Goal: Task Accomplishment & Management: Manage account settings

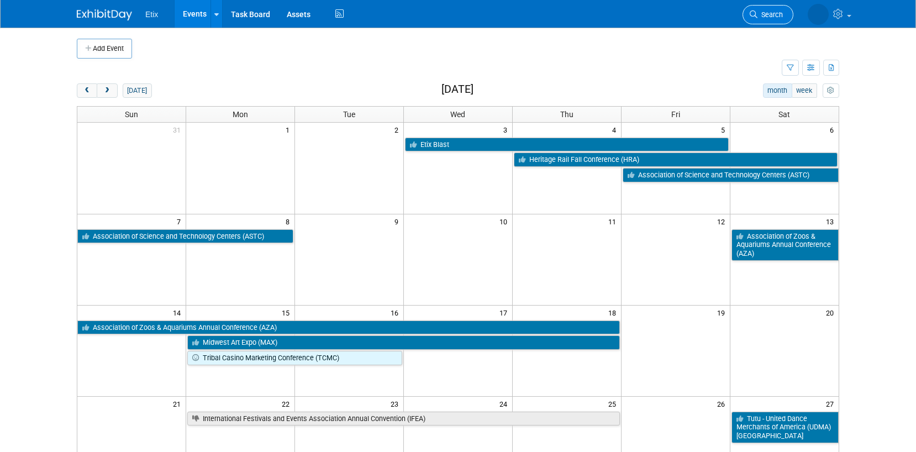
click at [765, 17] on span "Search" at bounding box center [770, 14] width 25 height 8
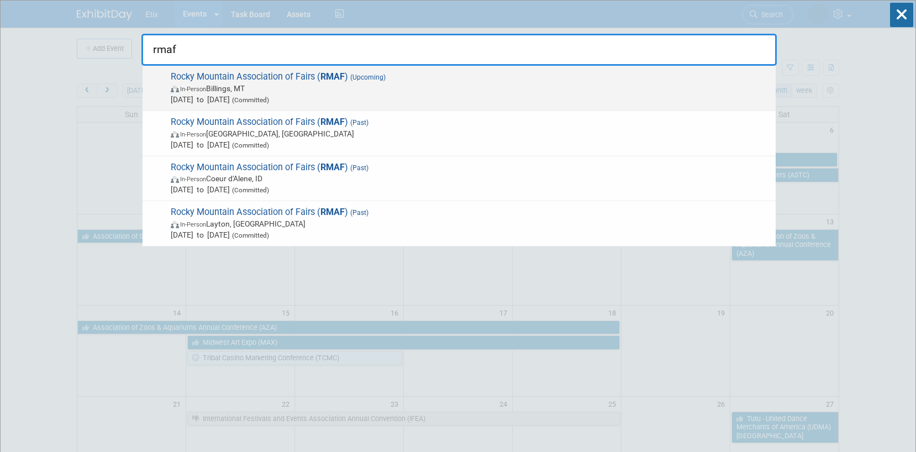
type input "rmaf"
click at [318, 88] on span "In-Person Billings, [GEOGRAPHIC_DATA]" at bounding box center [471, 88] width 600 height 11
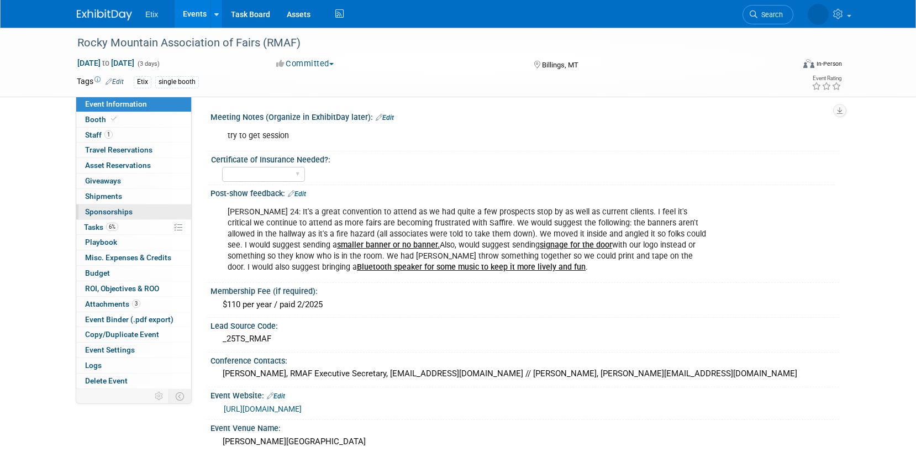
click at [137, 214] on link "0 Sponsorships 0" at bounding box center [133, 211] width 115 height 15
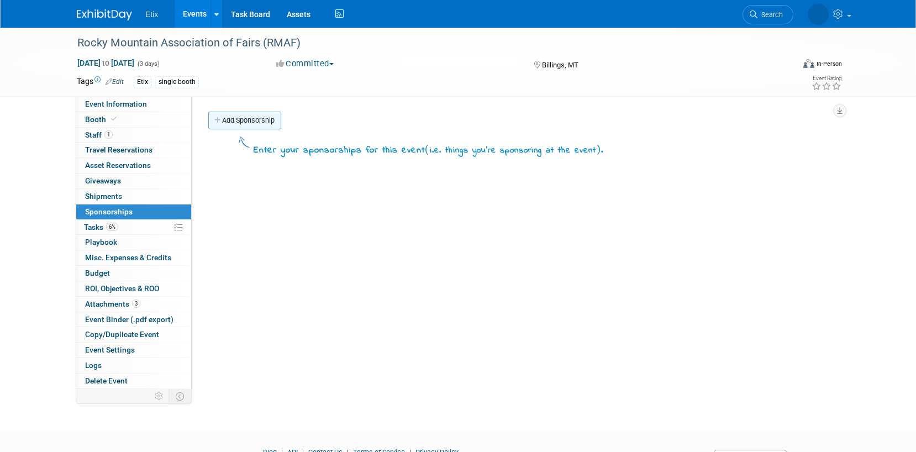
click at [240, 123] on link "Add Sponsorship" at bounding box center [244, 121] width 73 height 18
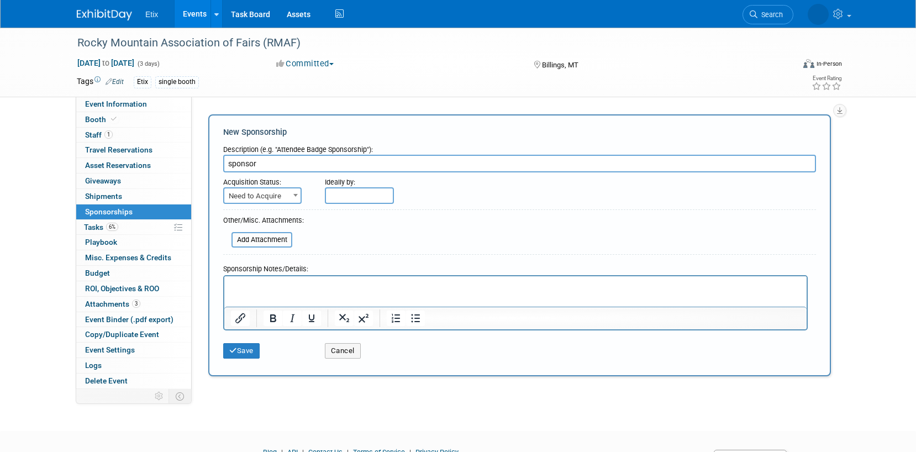
type input "sponsor"
click at [264, 197] on span "Need to Acquire" at bounding box center [262, 195] width 76 height 15
select select "2"
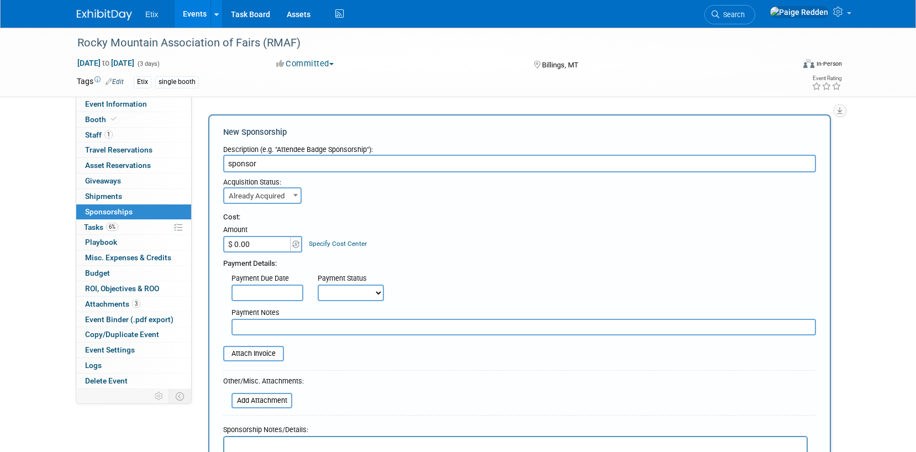
click at [260, 244] on input "$ 0.00" at bounding box center [257, 244] width 69 height 17
type input "$ 2,000.00"
click at [246, 351] on input "file" at bounding box center [217, 353] width 132 height 13
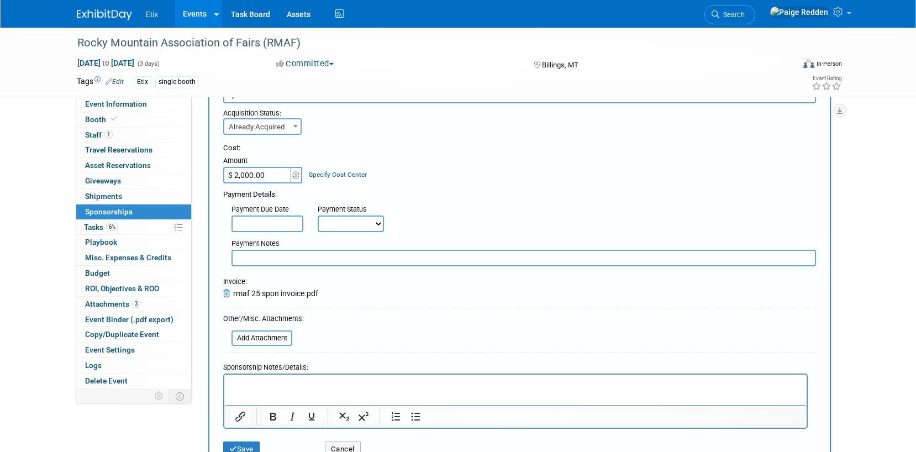
scroll to position [104, 0]
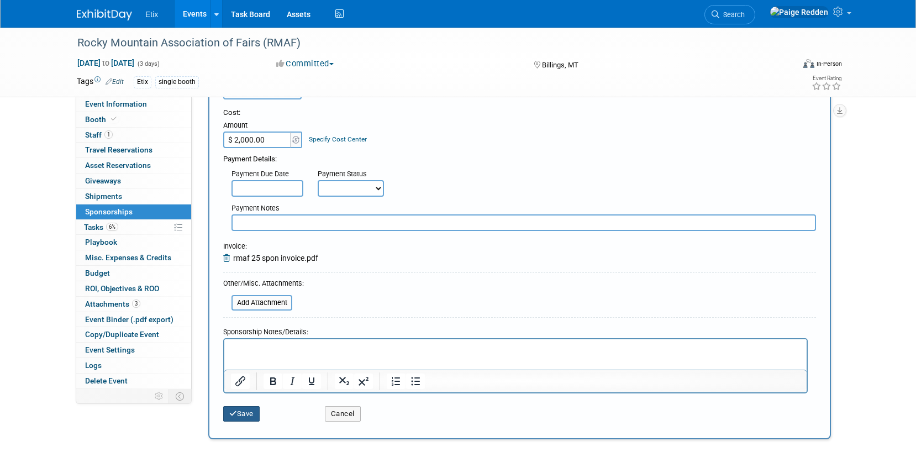
click at [239, 418] on button "Save" at bounding box center [241, 413] width 36 height 15
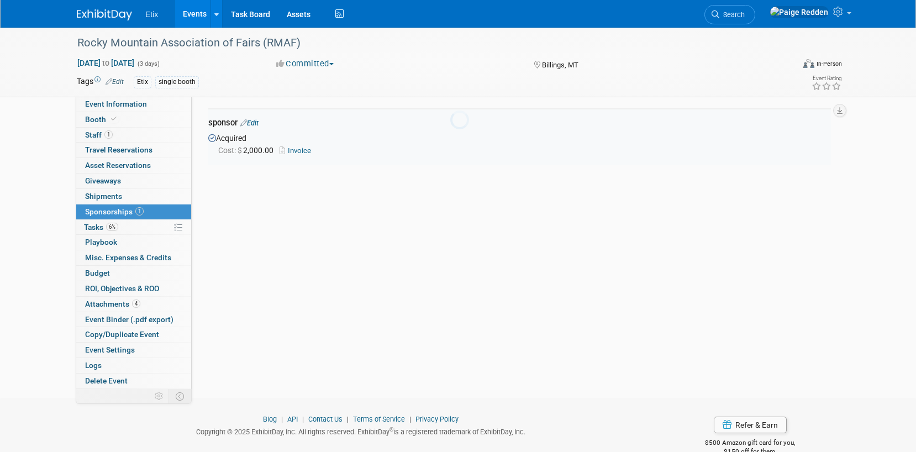
scroll to position [23, 0]
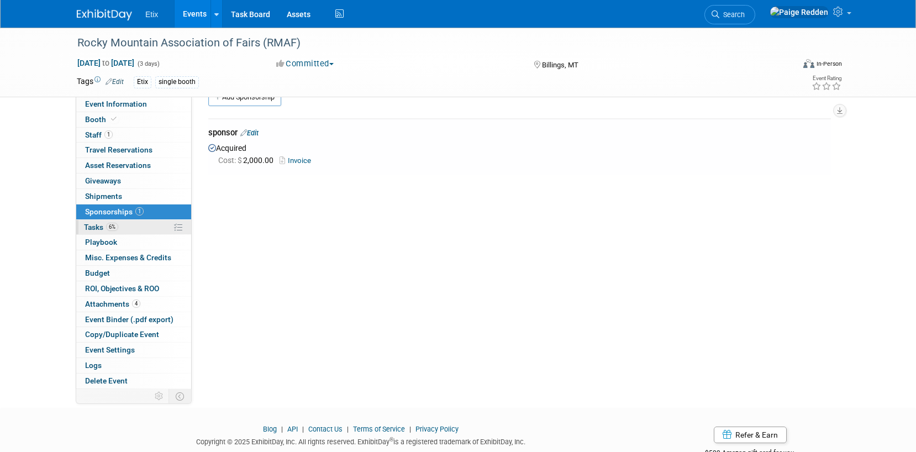
click at [88, 229] on span "Tasks 6%" at bounding box center [101, 227] width 34 height 9
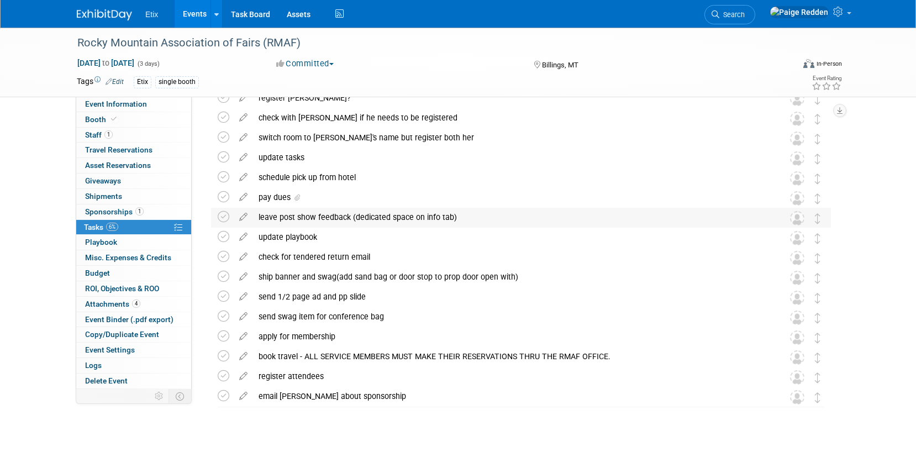
scroll to position [77, 0]
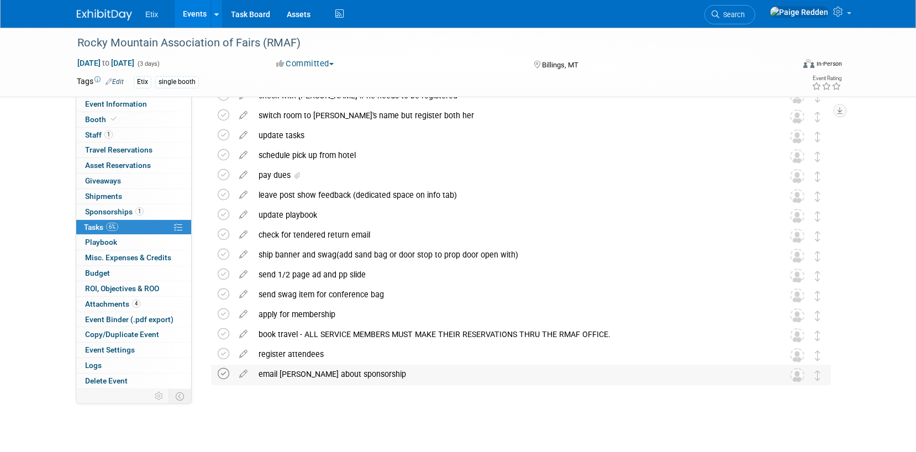
click at [222, 375] on icon at bounding box center [224, 374] width 12 height 12
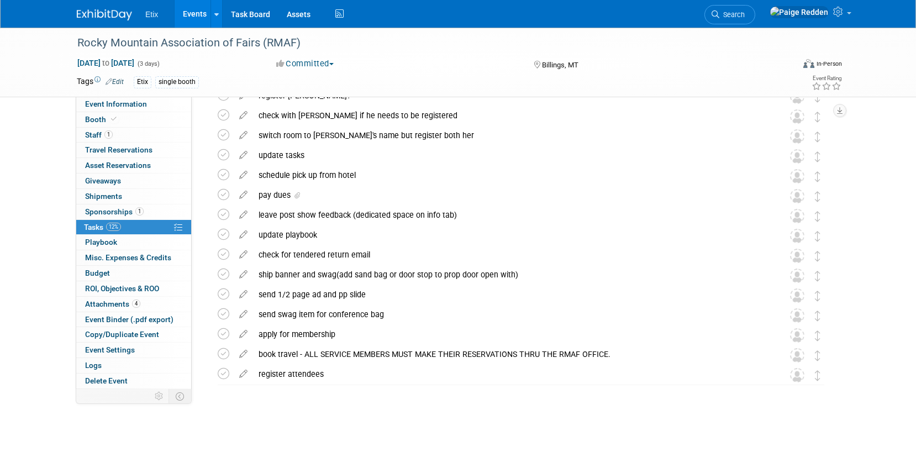
scroll to position [57, 0]
click at [222, 353] on icon at bounding box center [224, 354] width 12 height 12
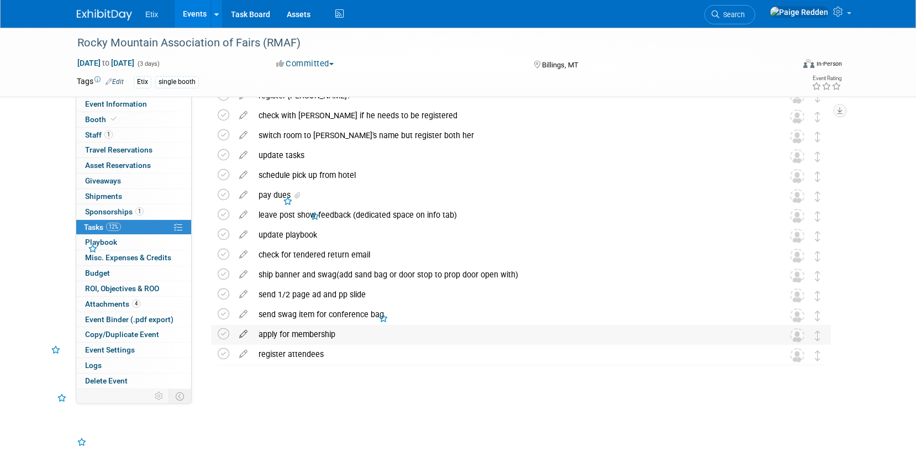
scroll to position [38, 0]
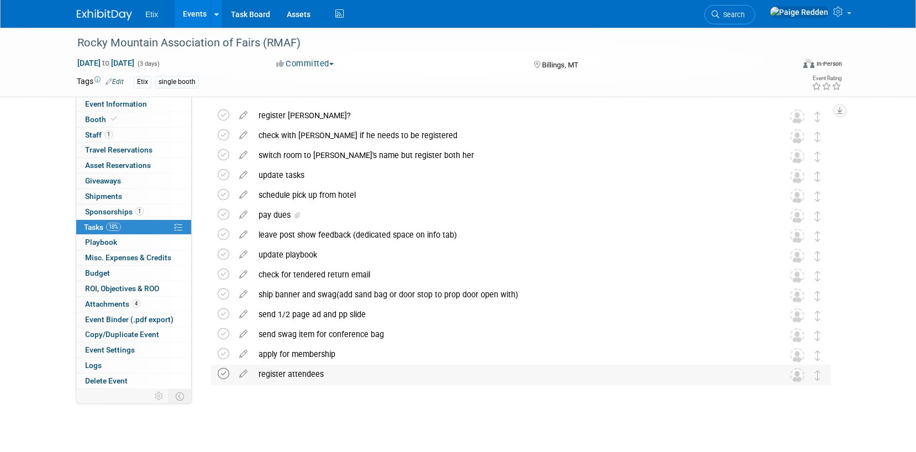
click at [222, 374] on icon at bounding box center [224, 374] width 12 height 12
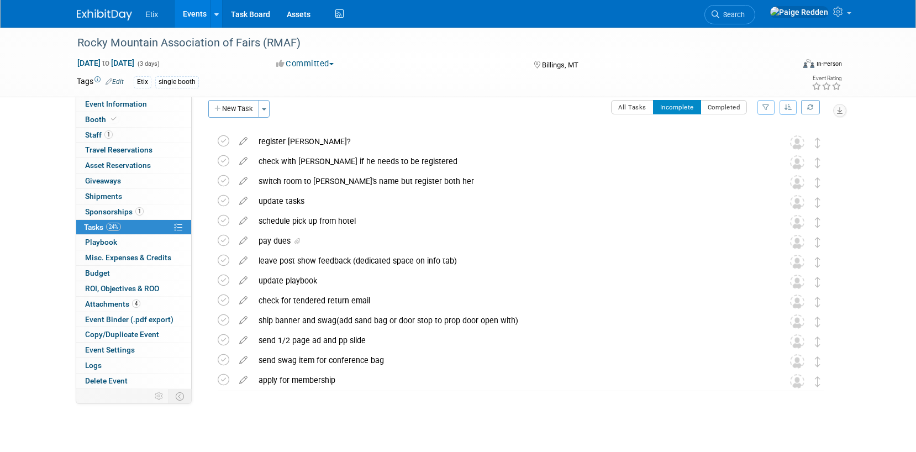
scroll to position [10, 0]
click at [241, 161] on icon at bounding box center [243, 160] width 19 height 14
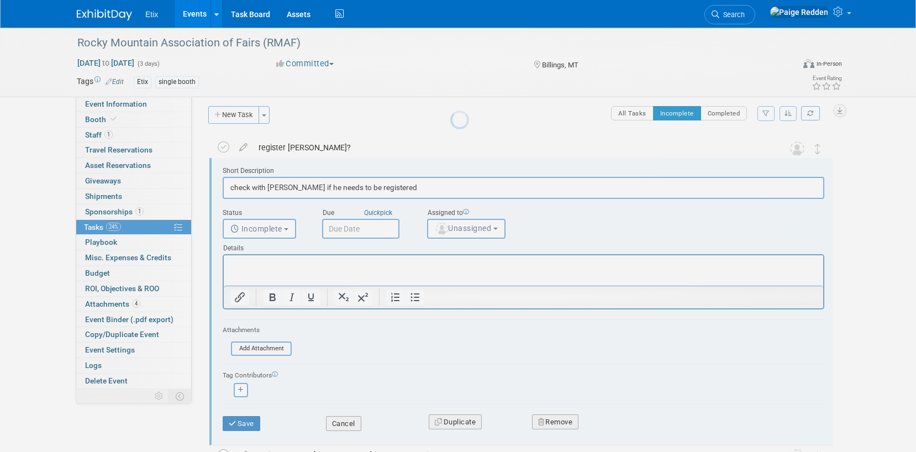
scroll to position [2, 0]
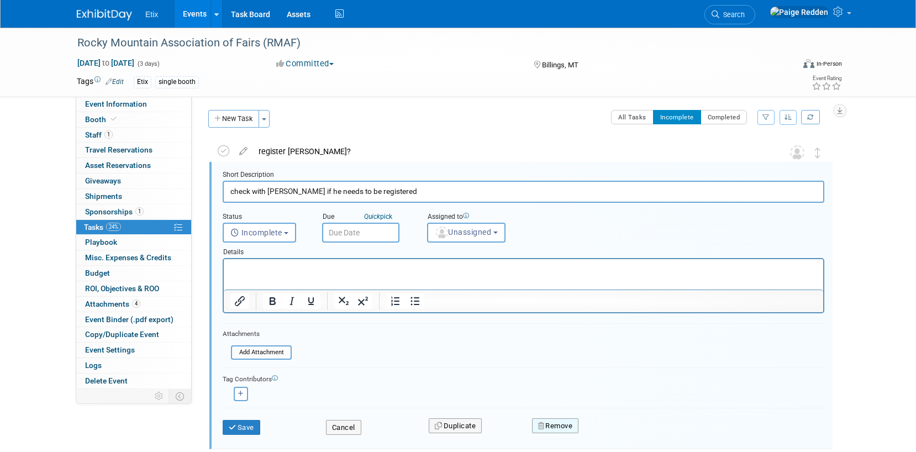
click at [551, 427] on button "Remove" at bounding box center [555, 425] width 47 height 15
click at [610, 433] on icon at bounding box center [609, 435] width 7 height 6
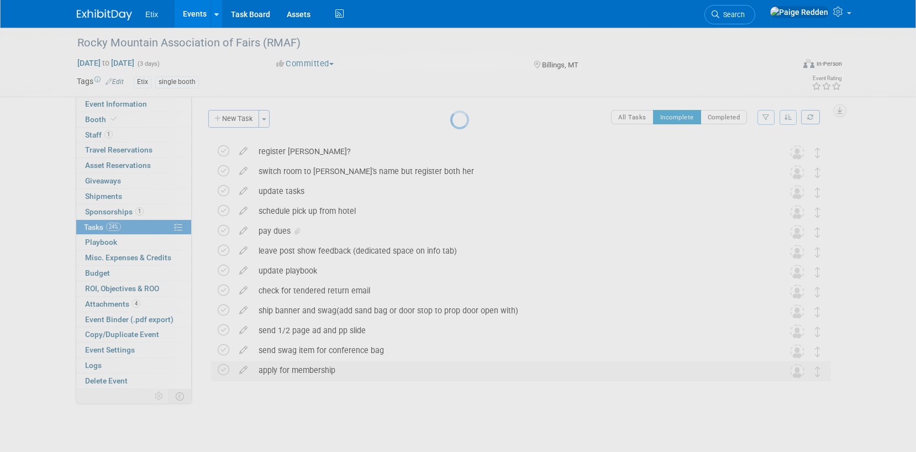
scroll to position [0, 0]
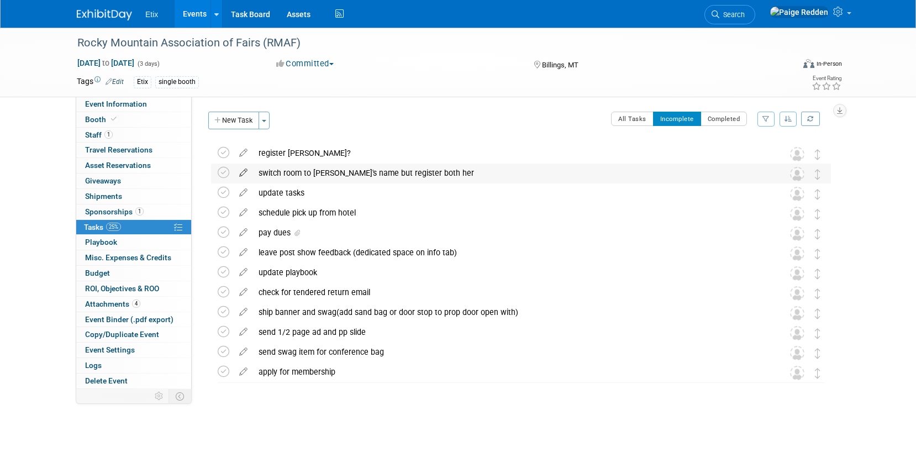
click at [241, 175] on icon at bounding box center [243, 171] width 19 height 14
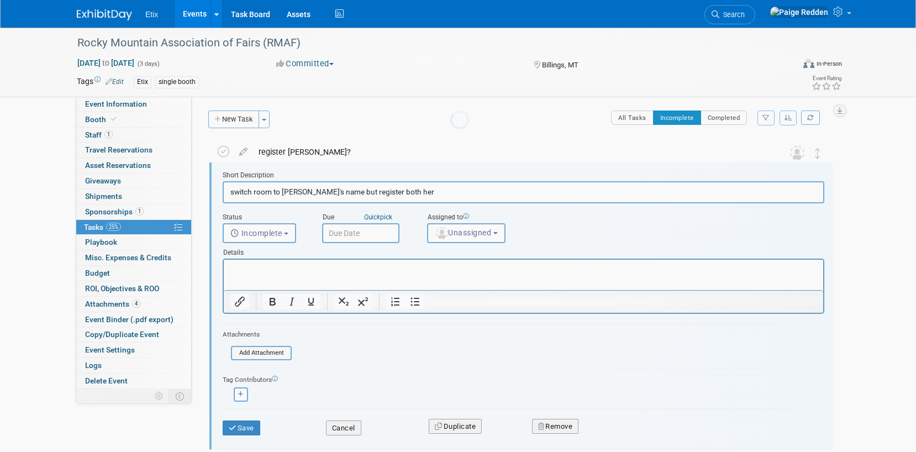
scroll to position [2, 0]
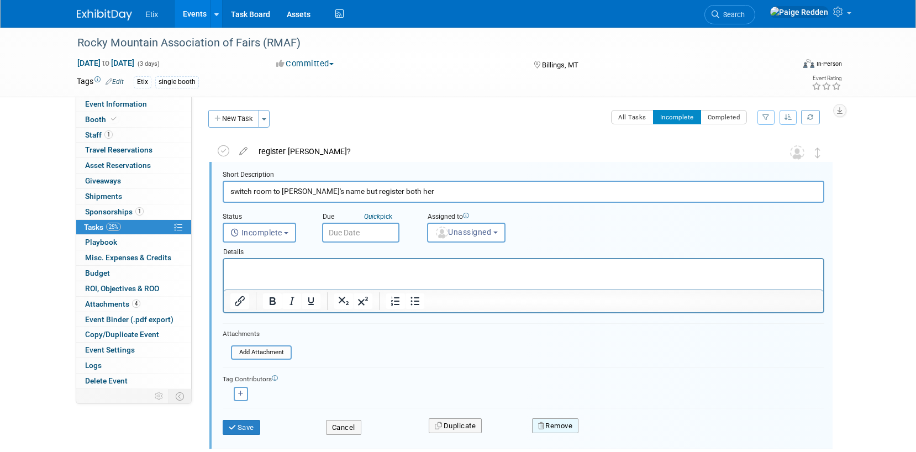
click at [553, 426] on button "Remove" at bounding box center [555, 425] width 47 height 15
click at [605, 432] on link "Yes" at bounding box center [617, 435] width 32 height 18
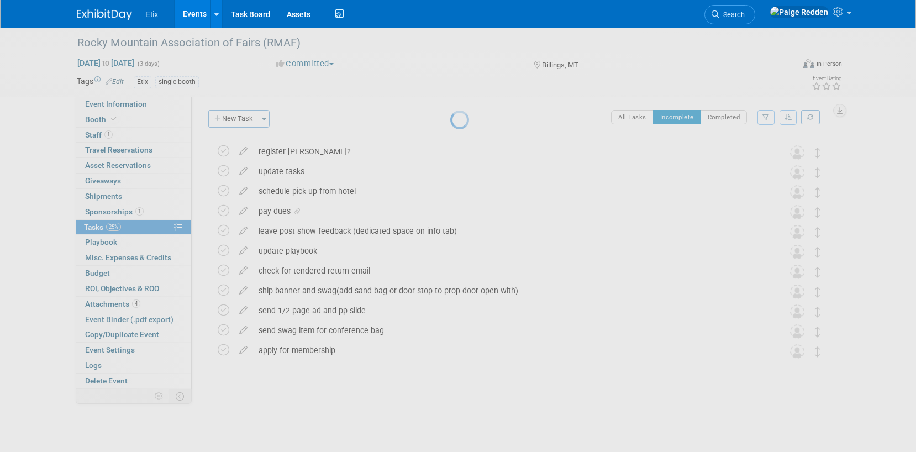
scroll to position [0, 0]
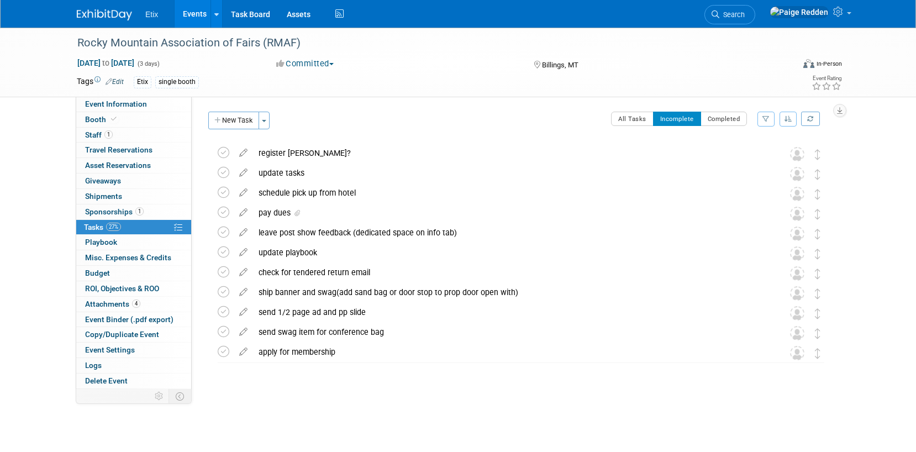
click at [186, 13] on link "Events" at bounding box center [195, 14] width 40 height 28
